Goal: Check status: Check status

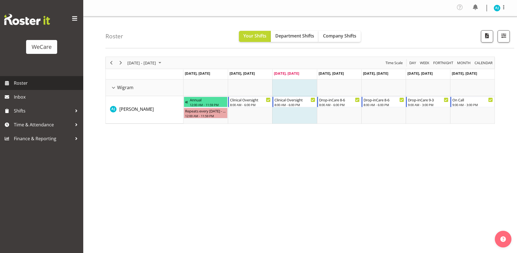
click at [24, 83] on span "Roster" at bounding box center [47, 83] width 67 height 8
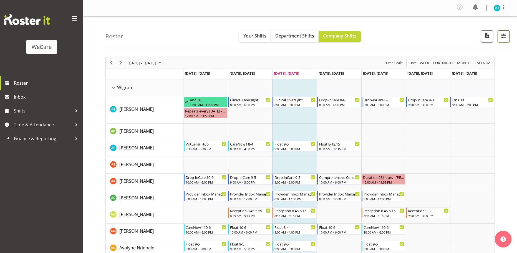
click at [505, 34] on span "button" at bounding box center [503, 35] width 7 height 7
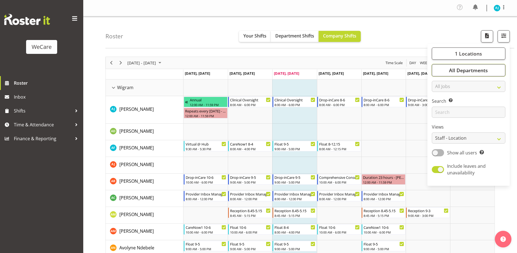
click at [465, 70] on span "All Departments" at bounding box center [468, 70] width 39 height 7
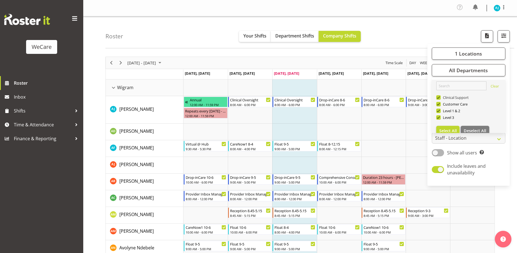
click at [439, 97] on span at bounding box center [438, 97] width 4 height 4
click at [439, 97] on input "Clinical Support" at bounding box center [438, 98] width 4 height 4
checkbox input "false"
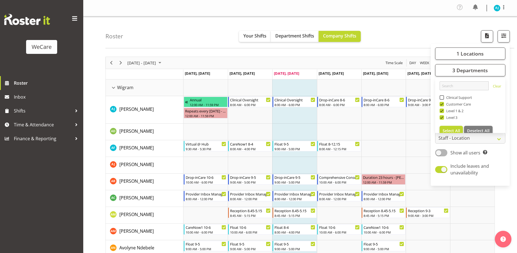
click at [443, 104] on span at bounding box center [442, 104] width 4 height 4
click at [443, 104] on input "Customer Care" at bounding box center [442, 104] width 4 height 4
checkbox input "false"
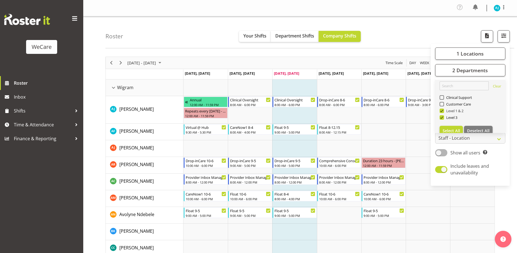
click at [443, 111] on span at bounding box center [442, 111] width 4 height 4
click at [443, 111] on input "Level 1 & 2" at bounding box center [442, 111] width 4 height 4
checkbox input "false"
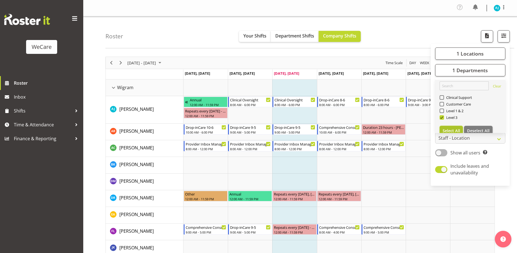
click at [450, 129] on span "Select All" at bounding box center [451, 130] width 17 height 5
checkbox input "true"
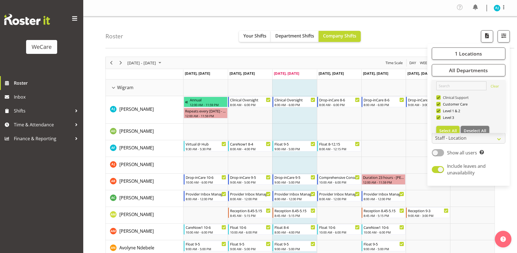
click at [454, 97] on span "Clinical Support" at bounding box center [455, 97] width 28 height 4
click at [440, 97] on input "Clinical Support" at bounding box center [438, 98] width 4 height 4
checkbox input "false"
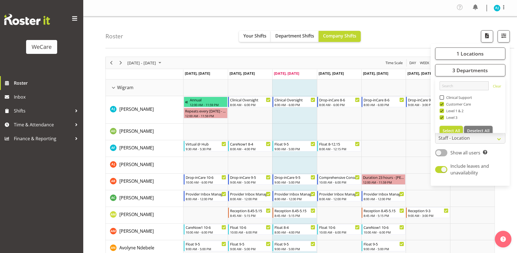
click at [456, 105] on span "Customer Care" at bounding box center [457, 104] width 27 height 4
click at [443, 105] on input "Customer Care" at bounding box center [442, 104] width 4 height 4
checkbox input "false"
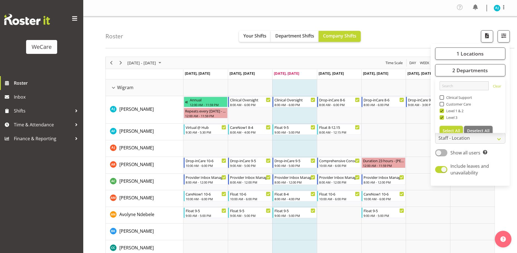
click at [451, 111] on span "Level 1 & 2" at bounding box center [454, 111] width 20 height 4
click at [443, 111] on input "Level 1 & 2" at bounding box center [442, 111] width 4 height 4
checkbox input "false"
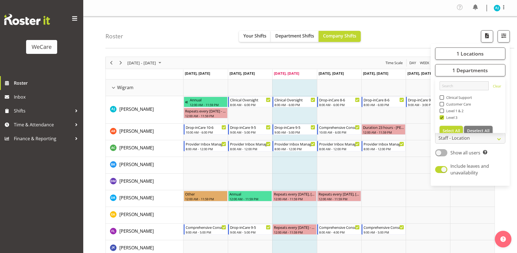
click at [495, 159] on div "1 Locations Clear Business Support Office [GEOGRAPHIC_DATA] Ilam [GEOGRAPHIC_DA…" at bounding box center [470, 115] width 79 height 138
click at [461, 54] on span "1 Locations" at bounding box center [470, 53] width 27 height 7
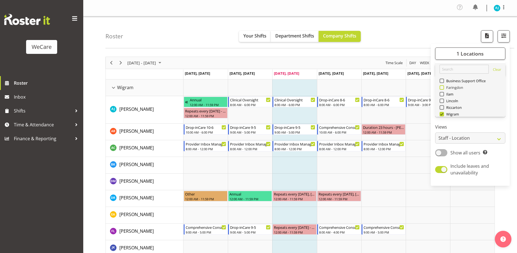
click at [442, 87] on span at bounding box center [442, 87] width 4 height 4
click at [442, 87] on input "Faringdon" at bounding box center [442, 88] width 4 height 4
checkbox input "true"
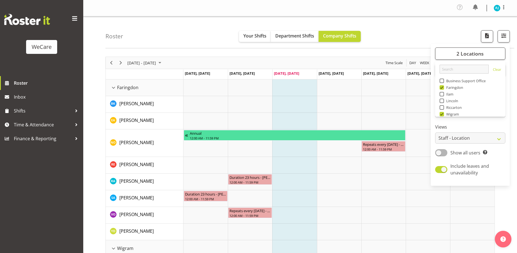
click at [501, 162] on div "2 Locations Clear Business Support Office [GEOGRAPHIC_DATA] Ilam [GEOGRAPHIC_DA…" at bounding box center [470, 115] width 79 height 138
click at [184, 42] on div "Roster Your Shifts Department Shifts Company Shifts 2 Locations Clear Business …" at bounding box center [309, 32] width 409 height 32
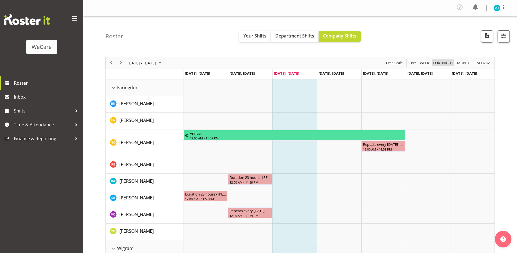
click at [438, 61] on span "Fortnight" at bounding box center [443, 62] width 21 height 7
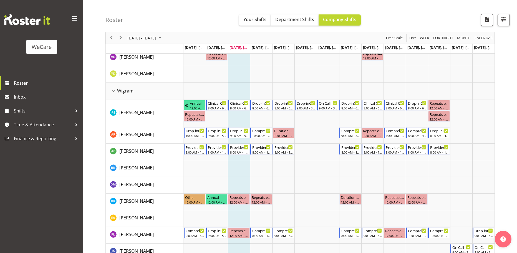
scroll to position [167, 0]
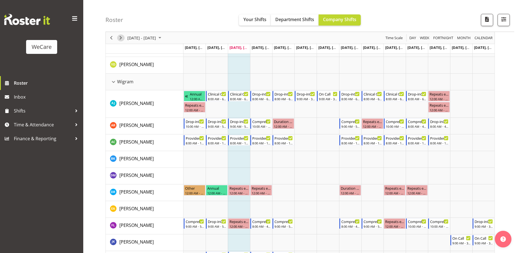
click at [123, 39] on span "Next" at bounding box center [120, 37] width 7 height 7
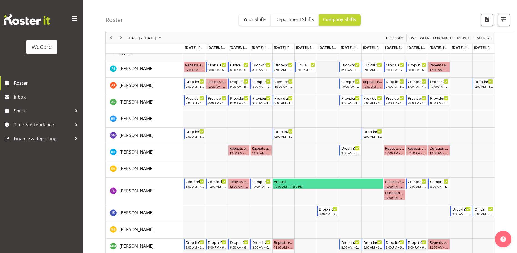
scroll to position [194, 0]
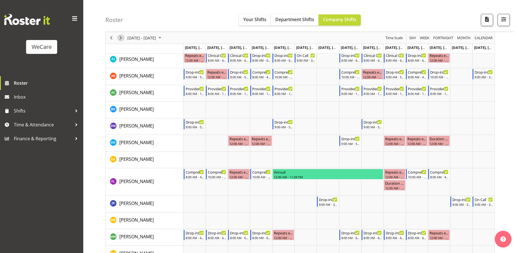
click at [119, 37] on span "Next" at bounding box center [120, 37] width 7 height 7
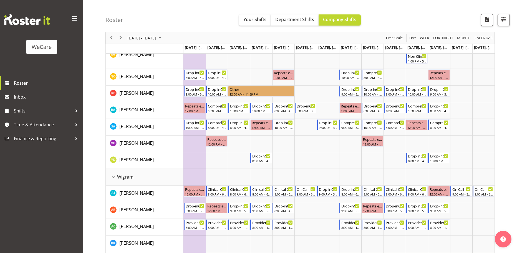
scroll to position [64, 0]
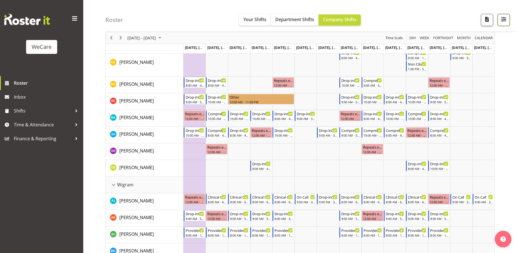
click at [503, 21] on span "button" at bounding box center [503, 19] width 7 height 7
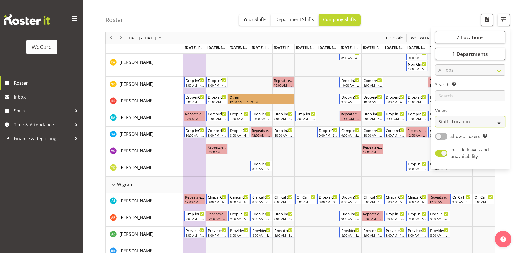
click at [463, 120] on select "Staff Role Shift - Horizontal Shift - Vertical Staff - Location" at bounding box center [470, 121] width 70 height 11
select select "staff"
click at [435, 116] on select "Staff Role Shift - Horizontal Shift - Vertical Staff - Location" at bounding box center [470, 121] width 70 height 11
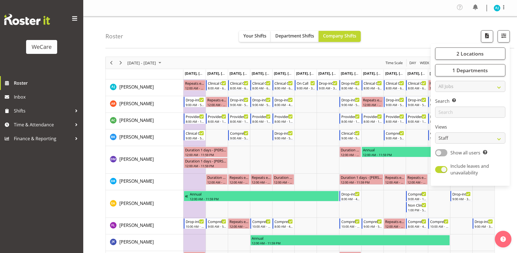
click at [203, 32] on div "Roster Your Shifts Department Shifts Company Shifts 2 Locations Clear Business …" at bounding box center [309, 32] width 409 height 32
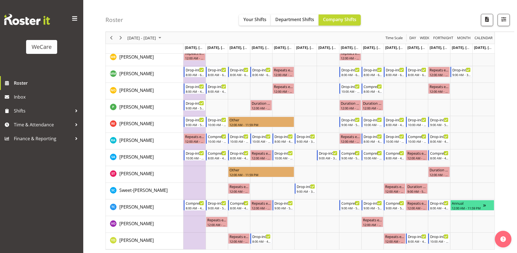
scroll to position [202, 0]
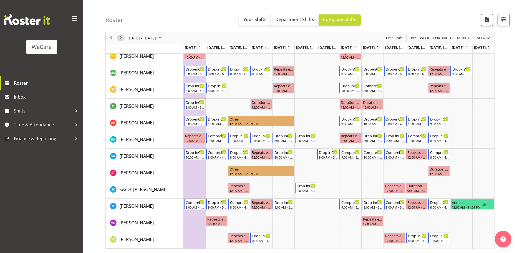
click at [119, 38] on span "Next" at bounding box center [120, 37] width 7 height 7
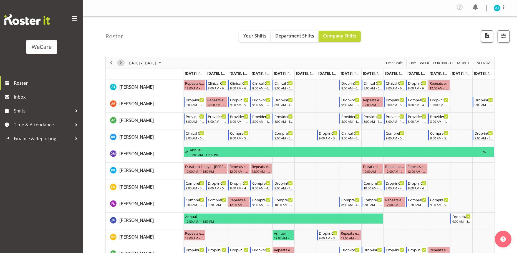
click at [118, 63] on span "Next" at bounding box center [120, 62] width 7 height 7
